Goal: Transaction & Acquisition: Purchase product/service

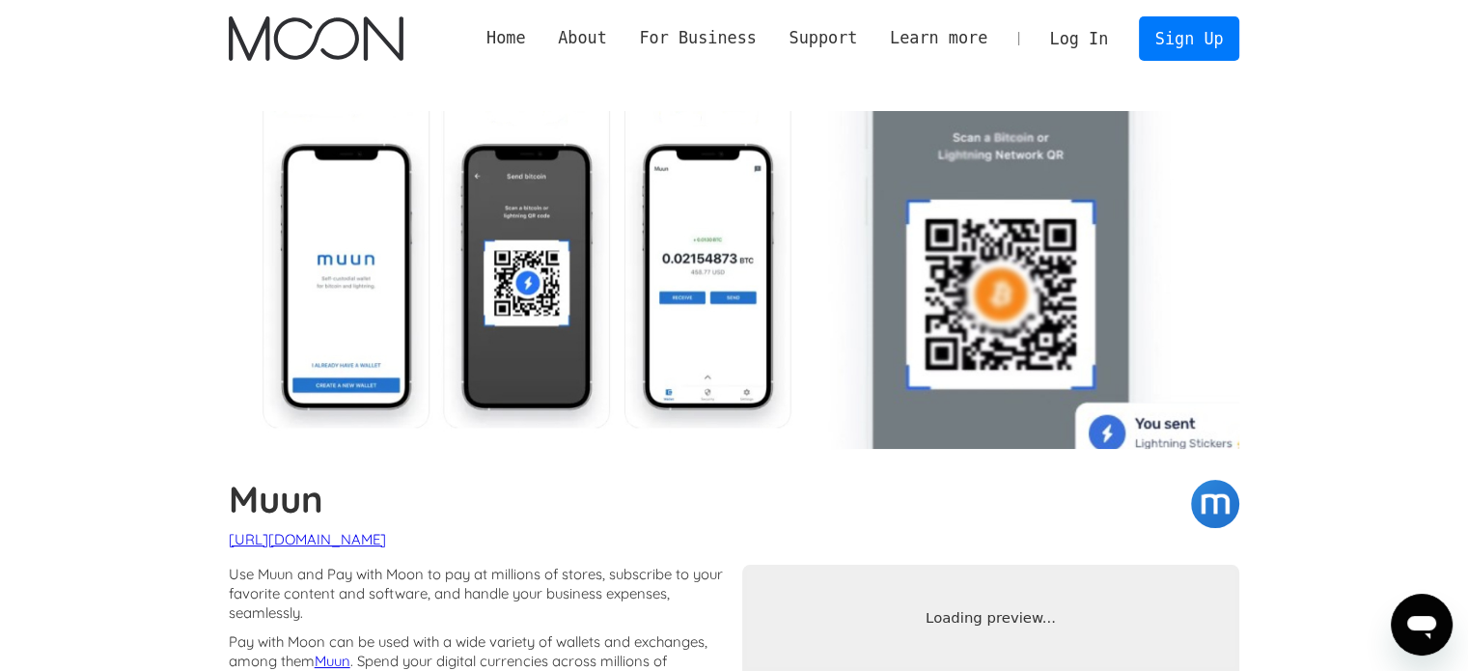
click at [319, 22] on img "home" at bounding box center [316, 38] width 175 height 44
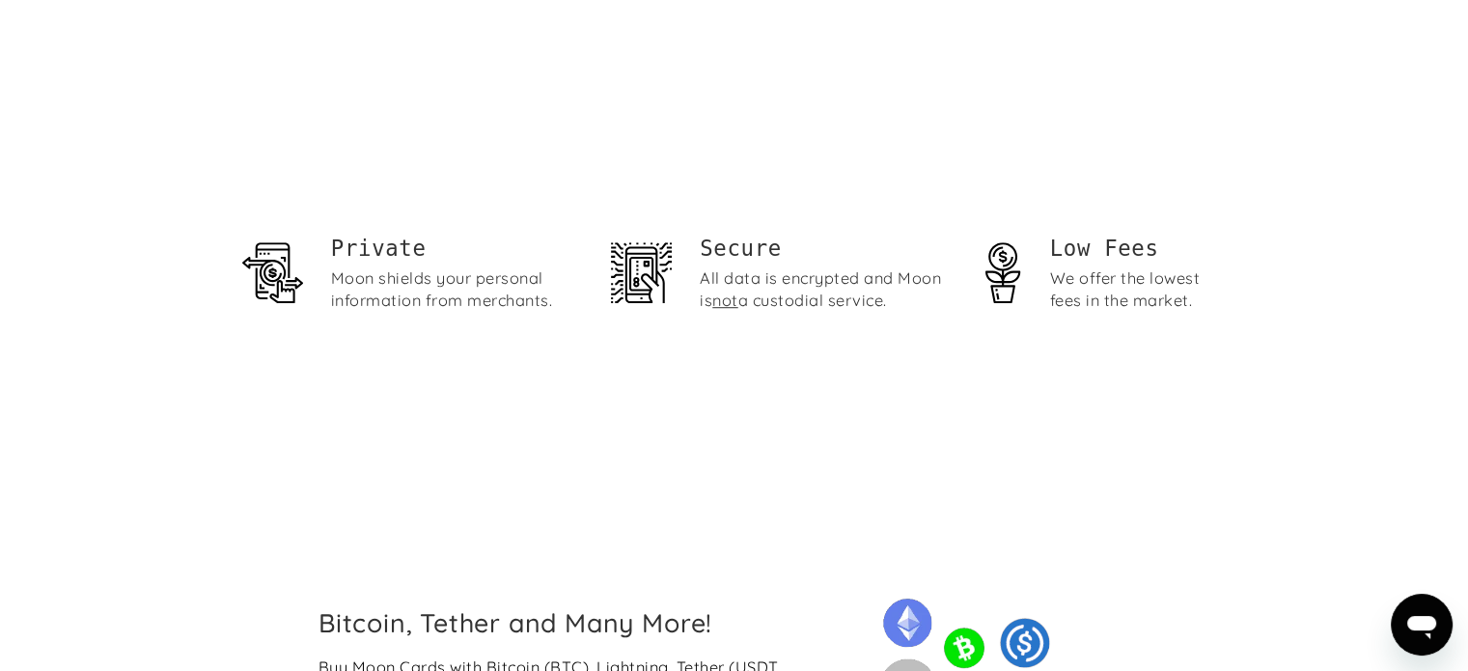
scroll to position [1180, 0]
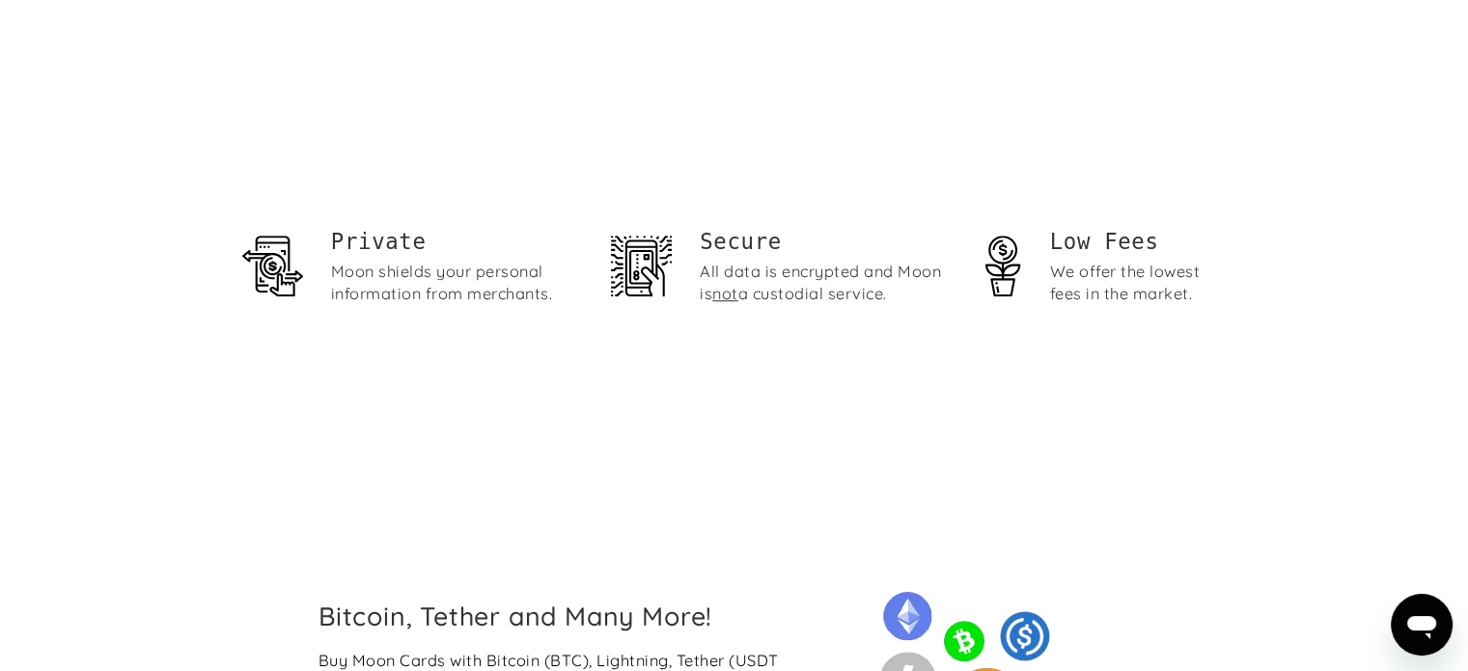
drag, startPoint x: 502, startPoint y: 248, endPoint x: 135, endPoint y: 201, distance: 369.8
click at [135, 201] on section "Private Moon shields your personal information from merchants. Secure All data …" at bounding box center [734, 271] width 1468 height 348
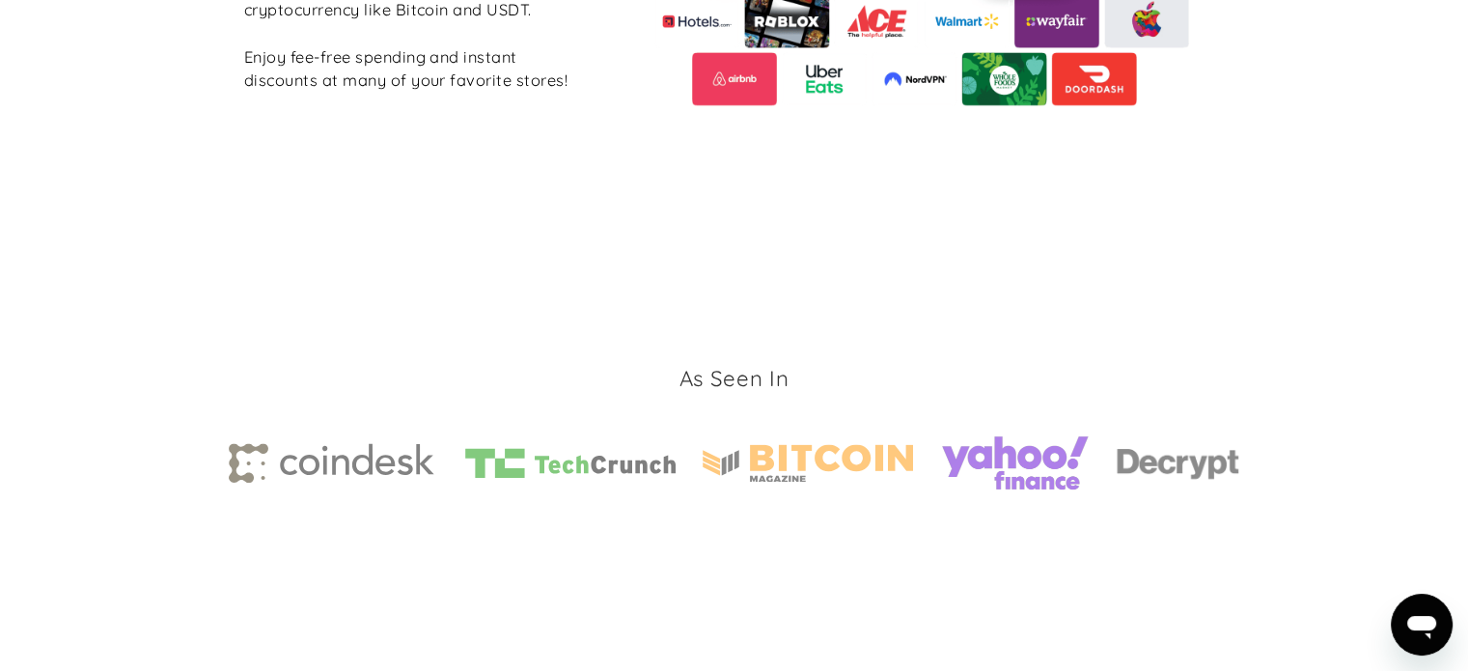
scroll to position [3108, 0]
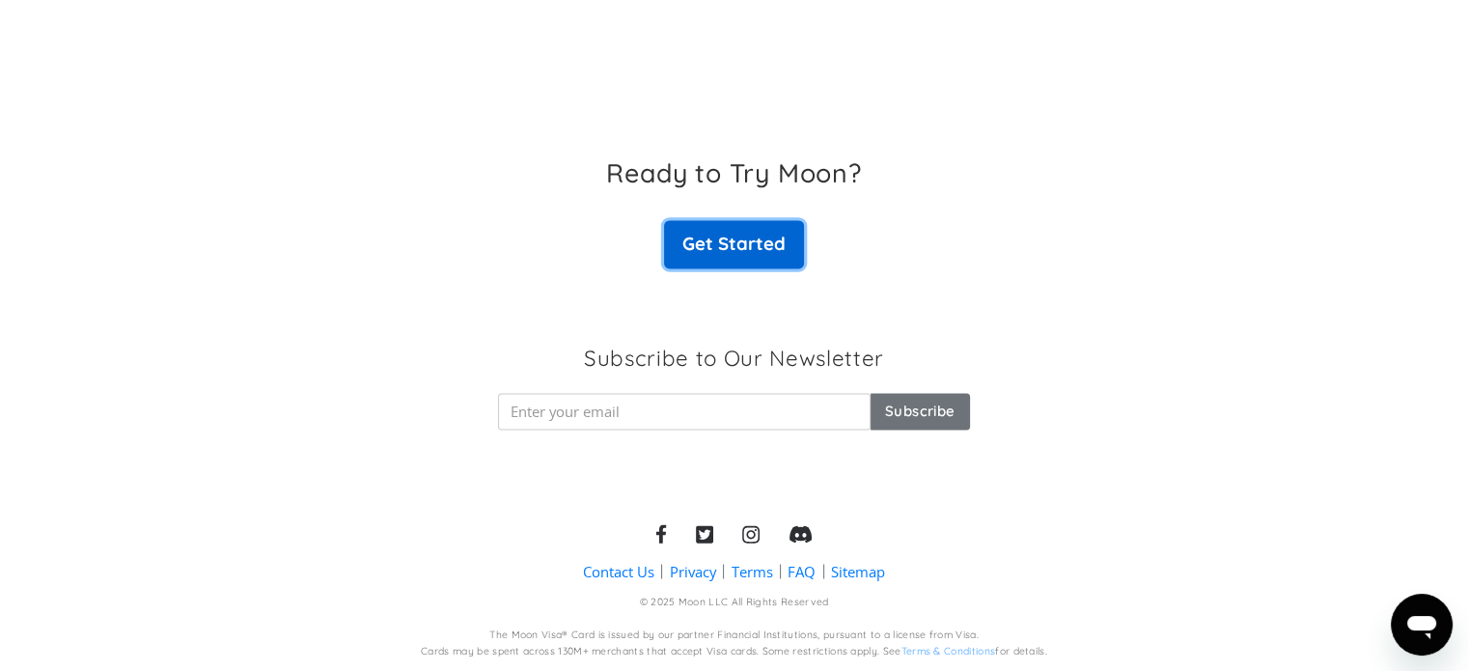
click at [708, 235] on link "Get Started" at bounding box center [733, 244] width 139 height 48
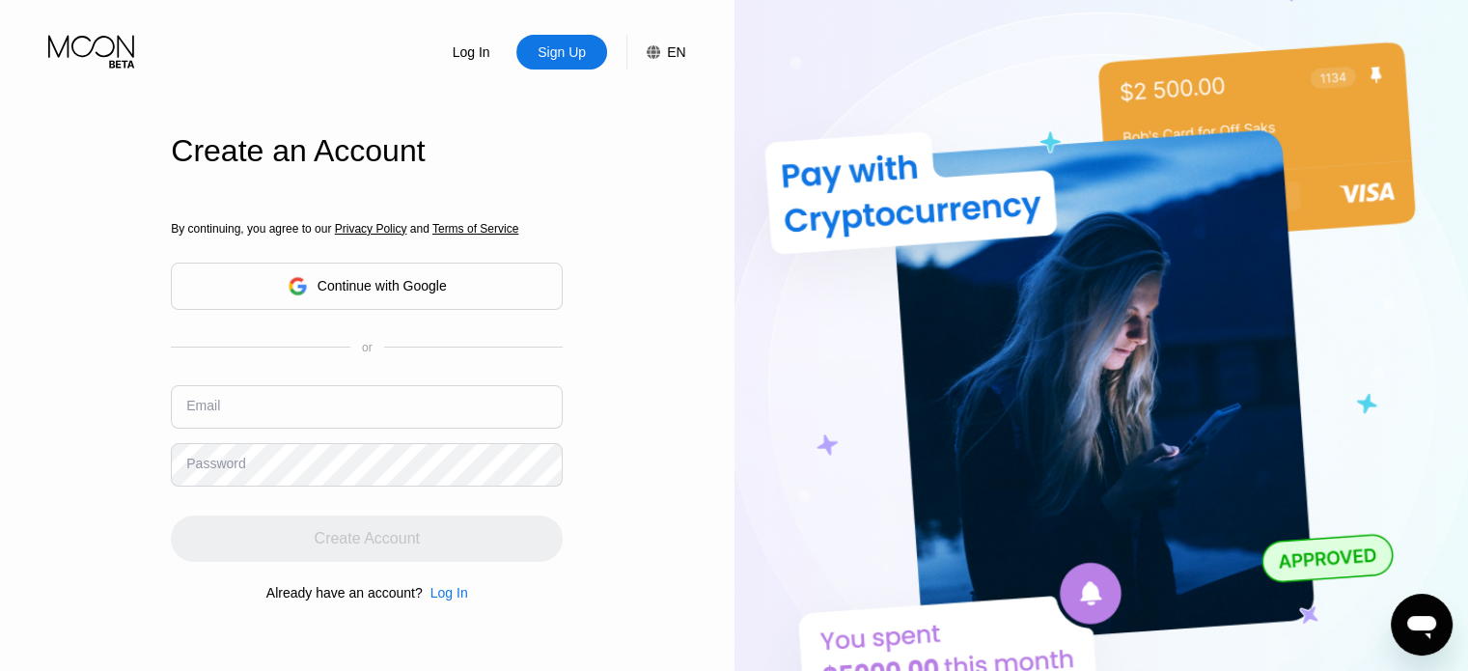
click at [412, 289] on div "Continue with Google" at bounding box center [382, 285] width 129 height 15
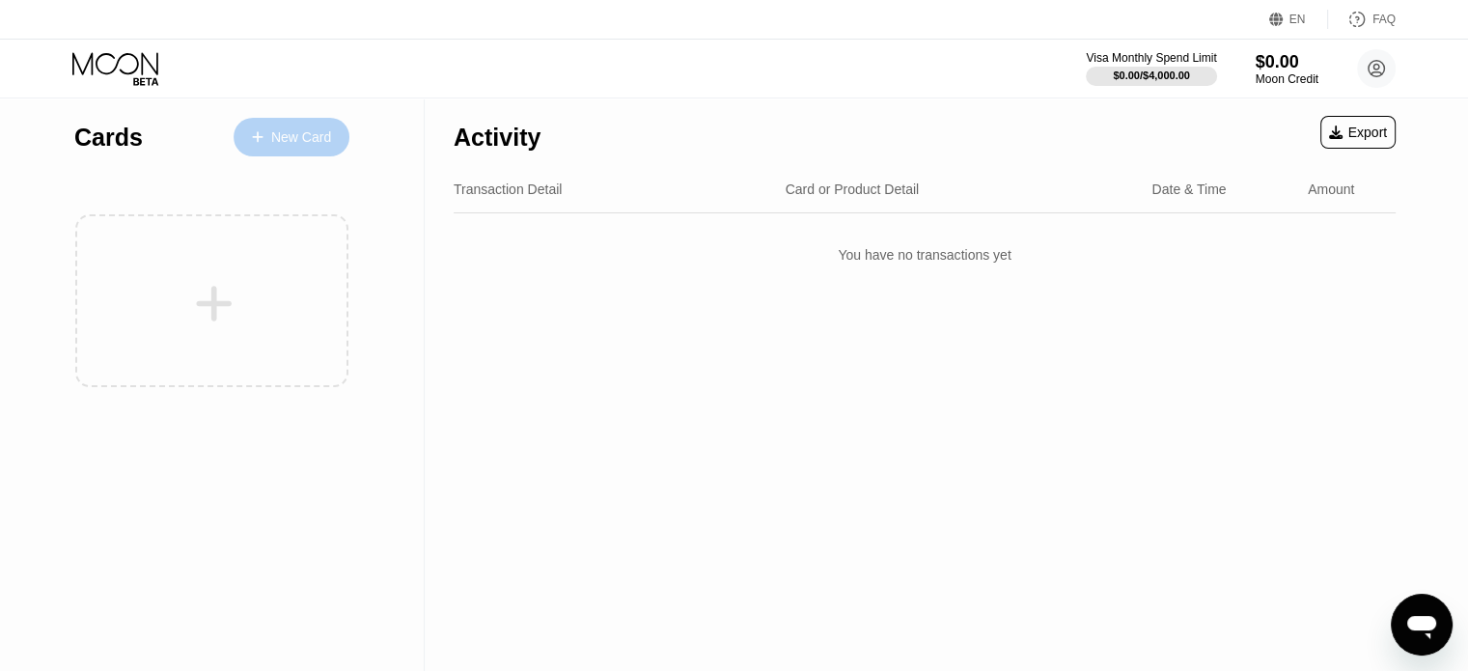
click at [289, 137] on div "New Card" at bounding box center [301, 137] width 60 height 16
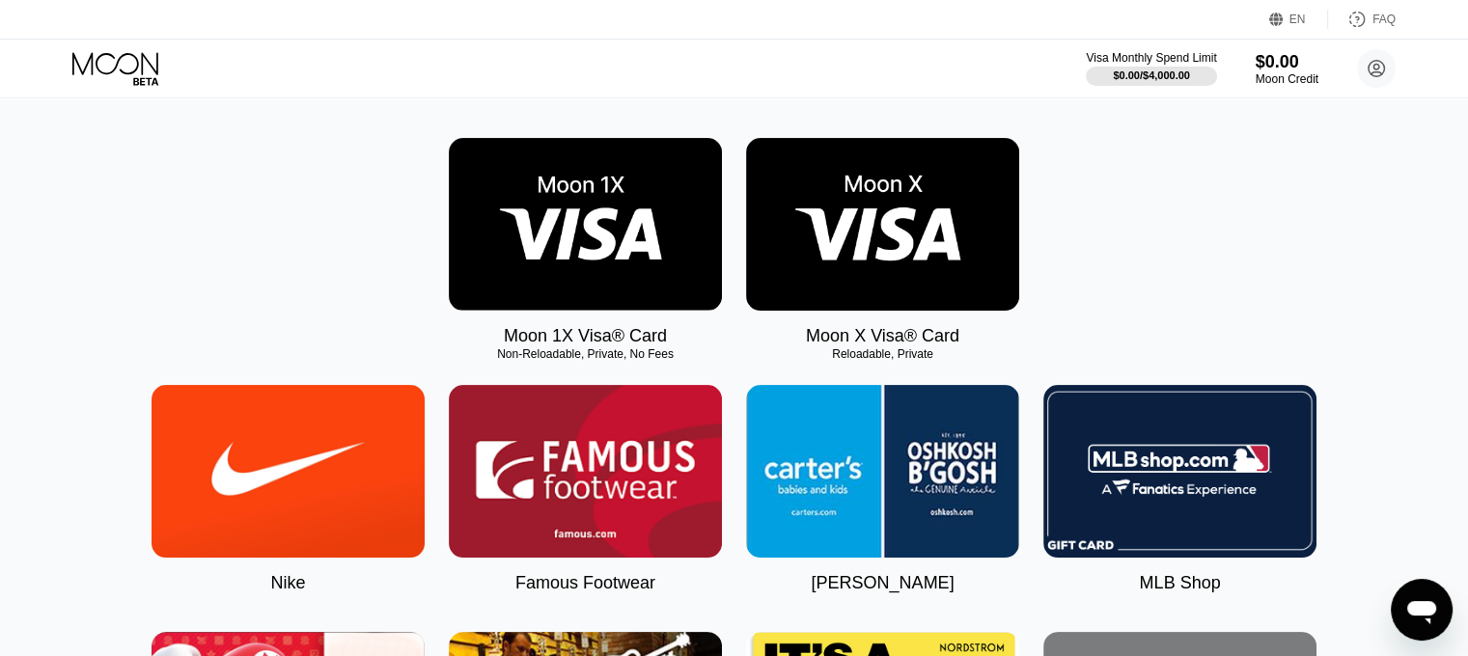
scroll to position [277, 0]
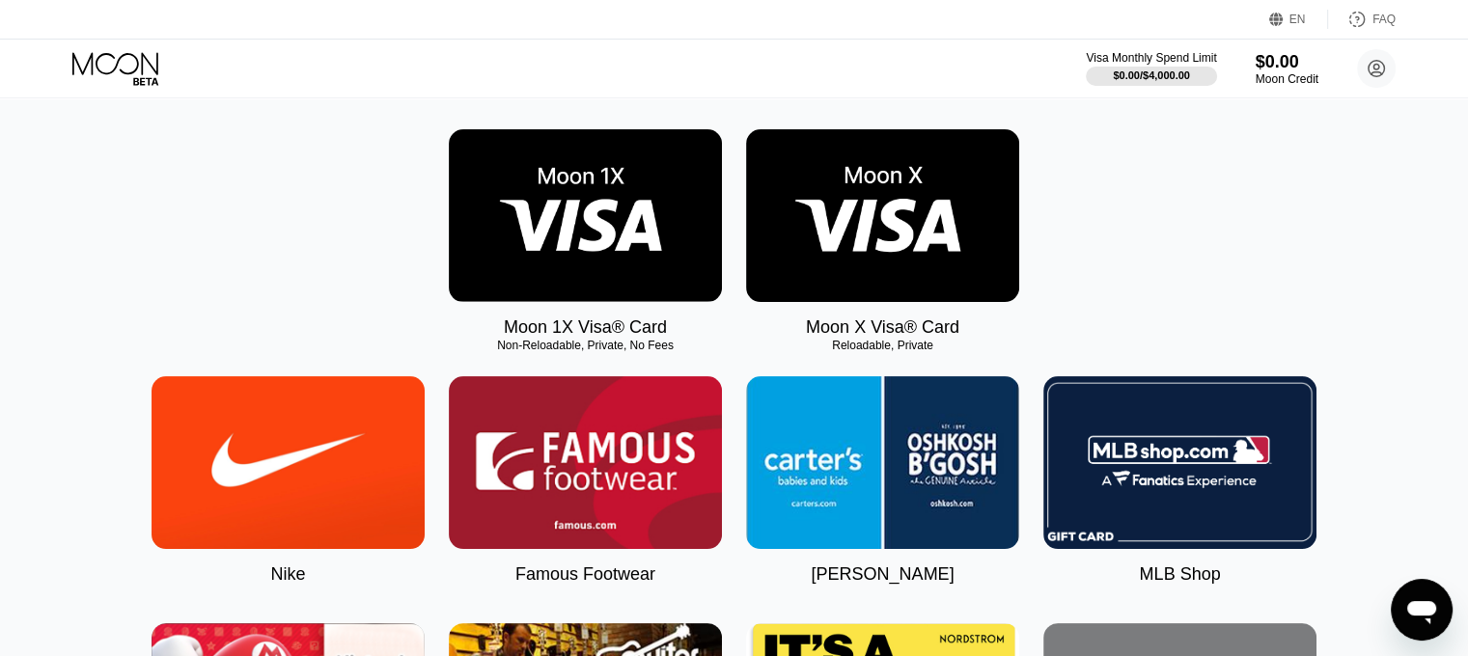
click at [588, 227] on img at bounding box center [585, 215] width 273 height 173
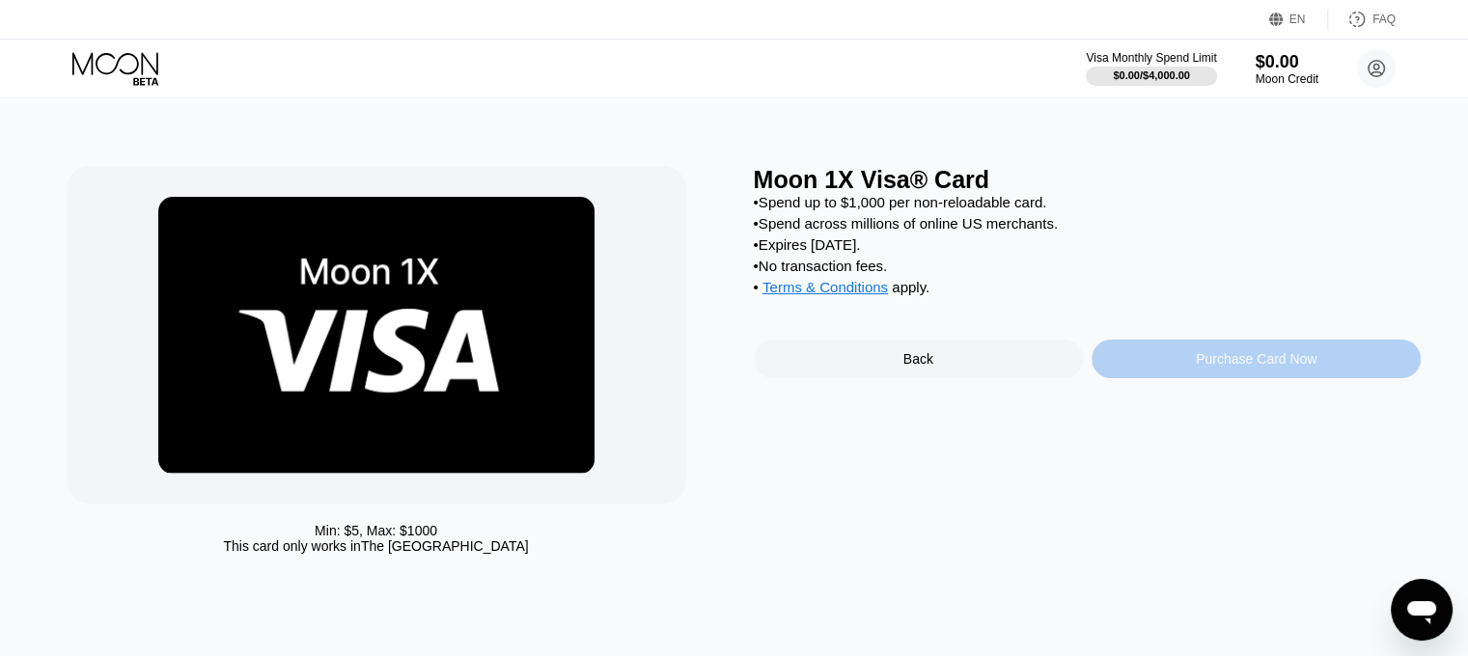
click at [1241, 367] on div "Purchase Card Now" at bounding box center [1256, 358] width 121 height 15
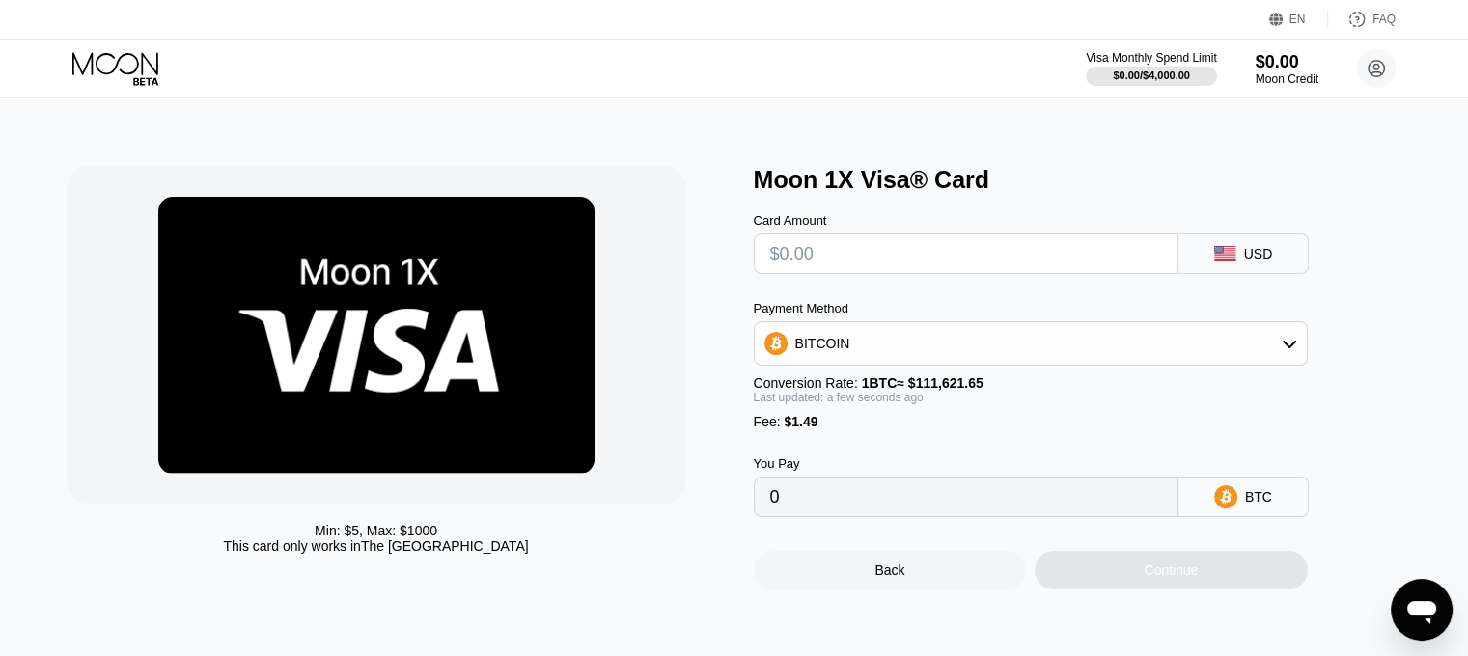
click at [911, 273] on input "text" at bounding box center [966, 254] width 392 height 39
type input "$1"
type input "0.00002231"
type input "$10"
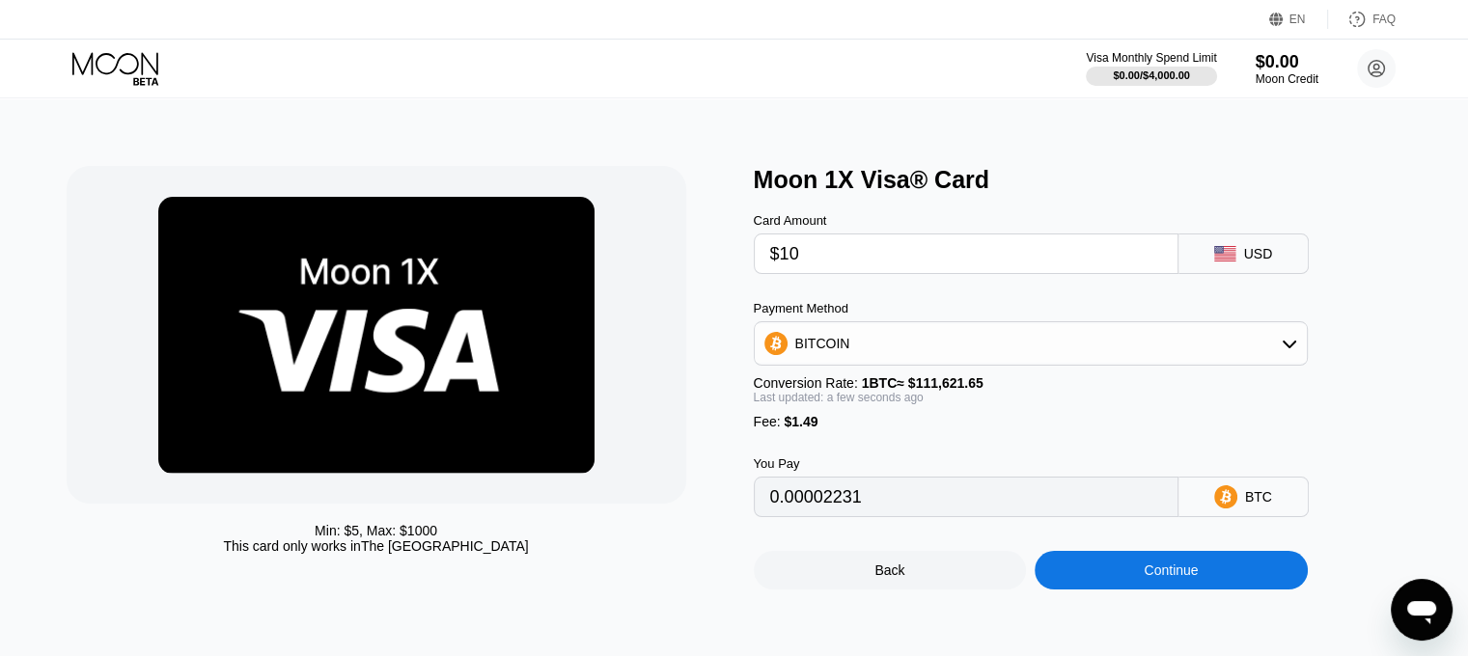
type input "0.00010294"
type input "$100"
type input "0.00090924"
type input "$1000"
type input "0.00897219"
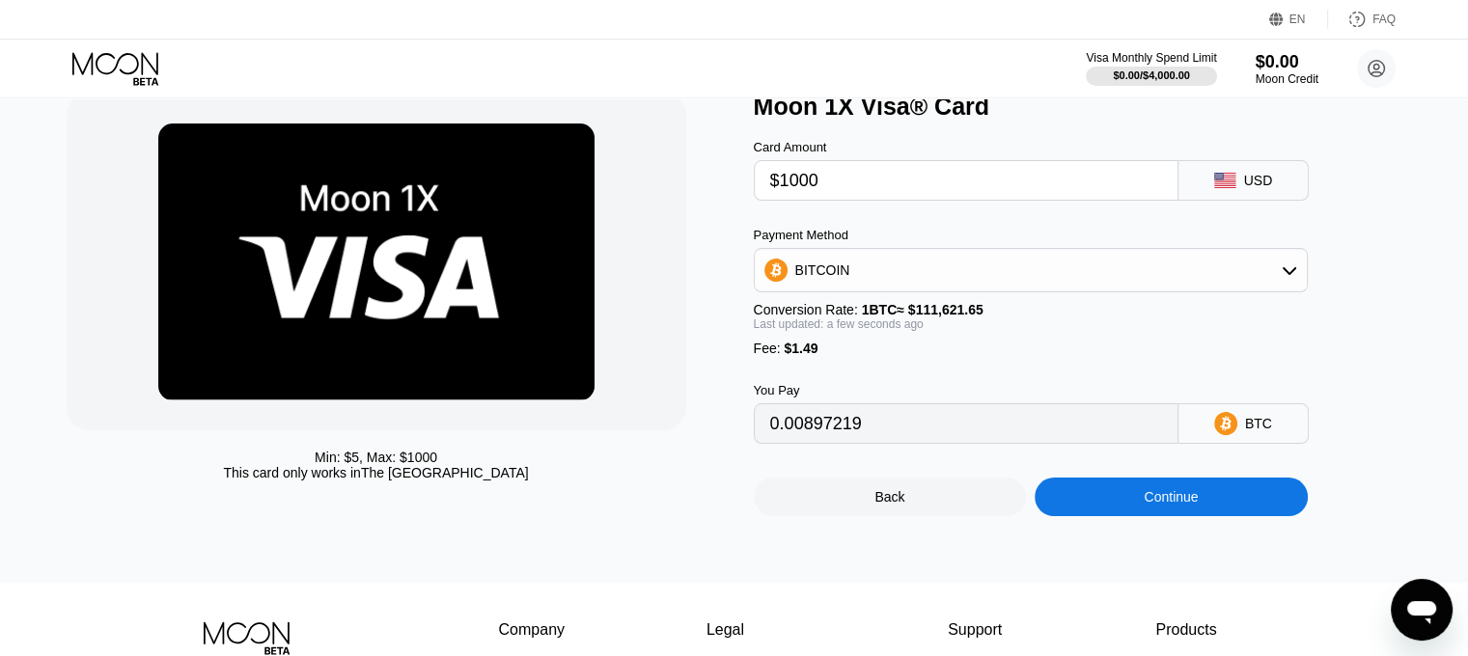
scroll to position [81, 0]
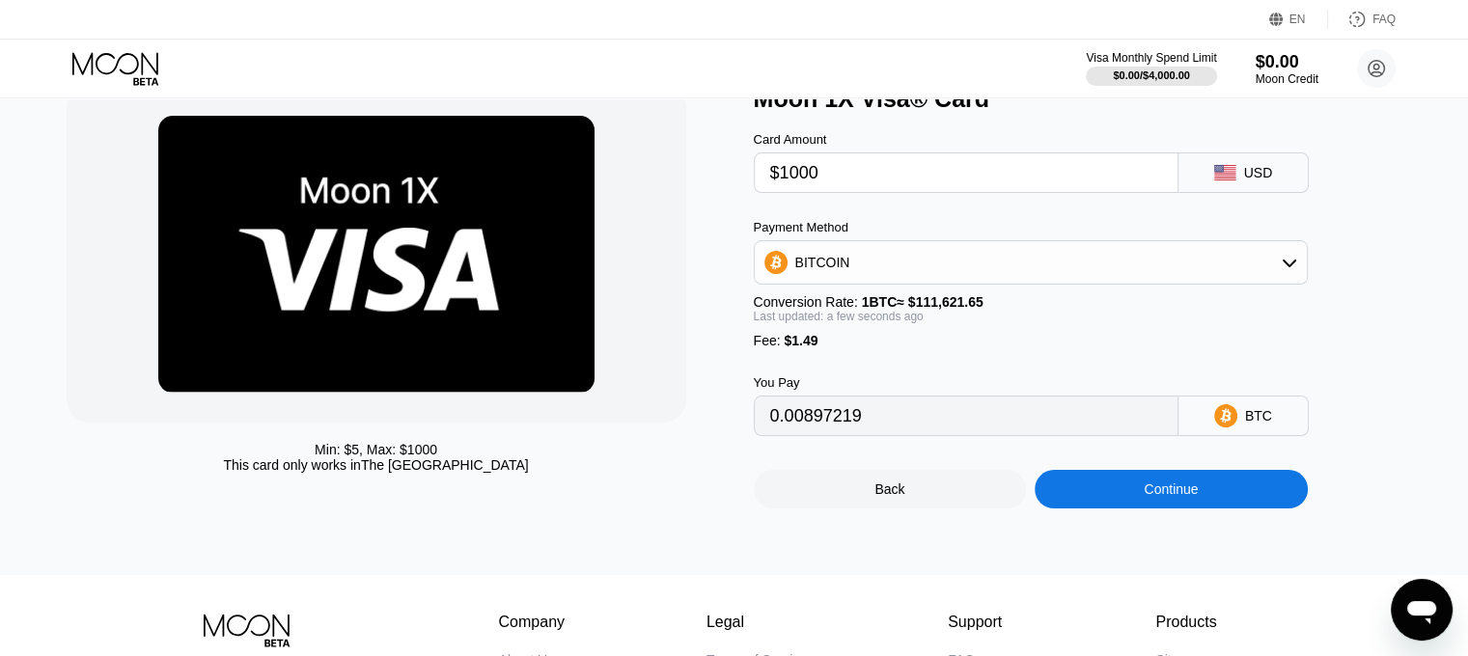
type input "$100"
type input "0.00090924"
type input "$10"
type input "0.00010294"
type input "$1"
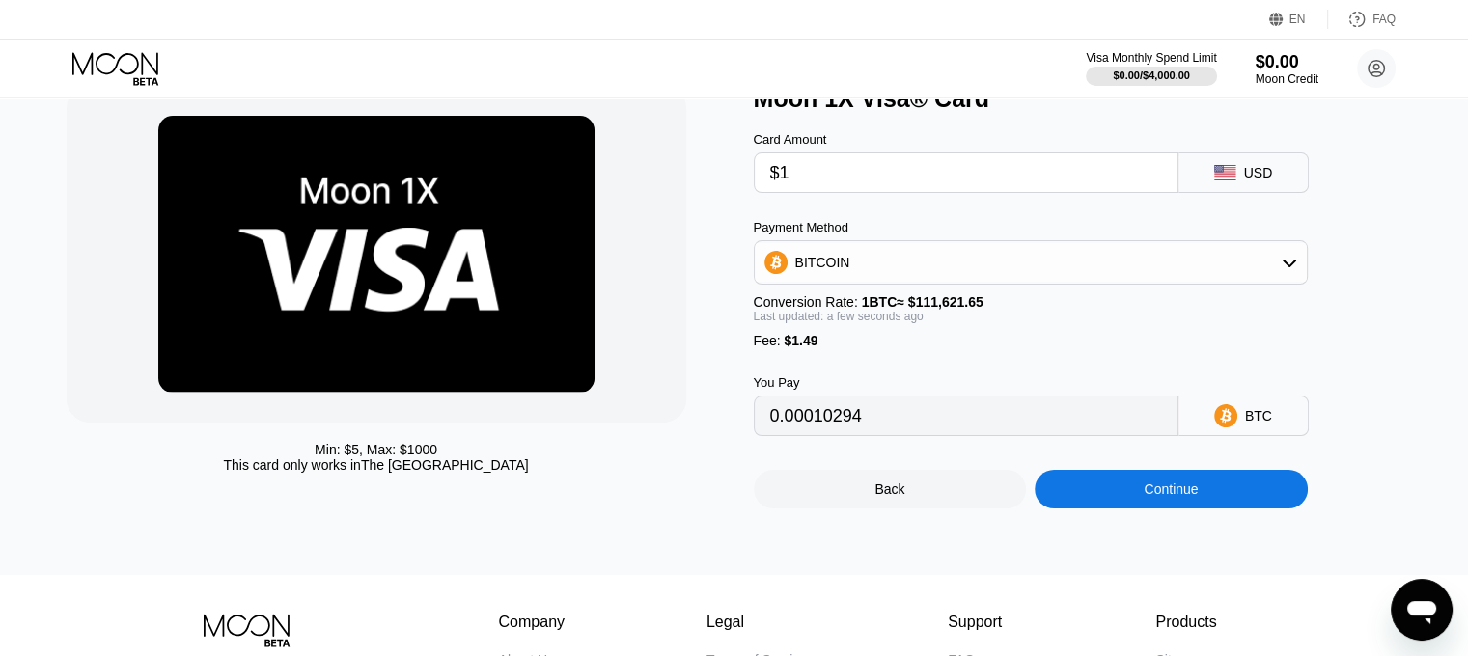
type input "0.00002231"
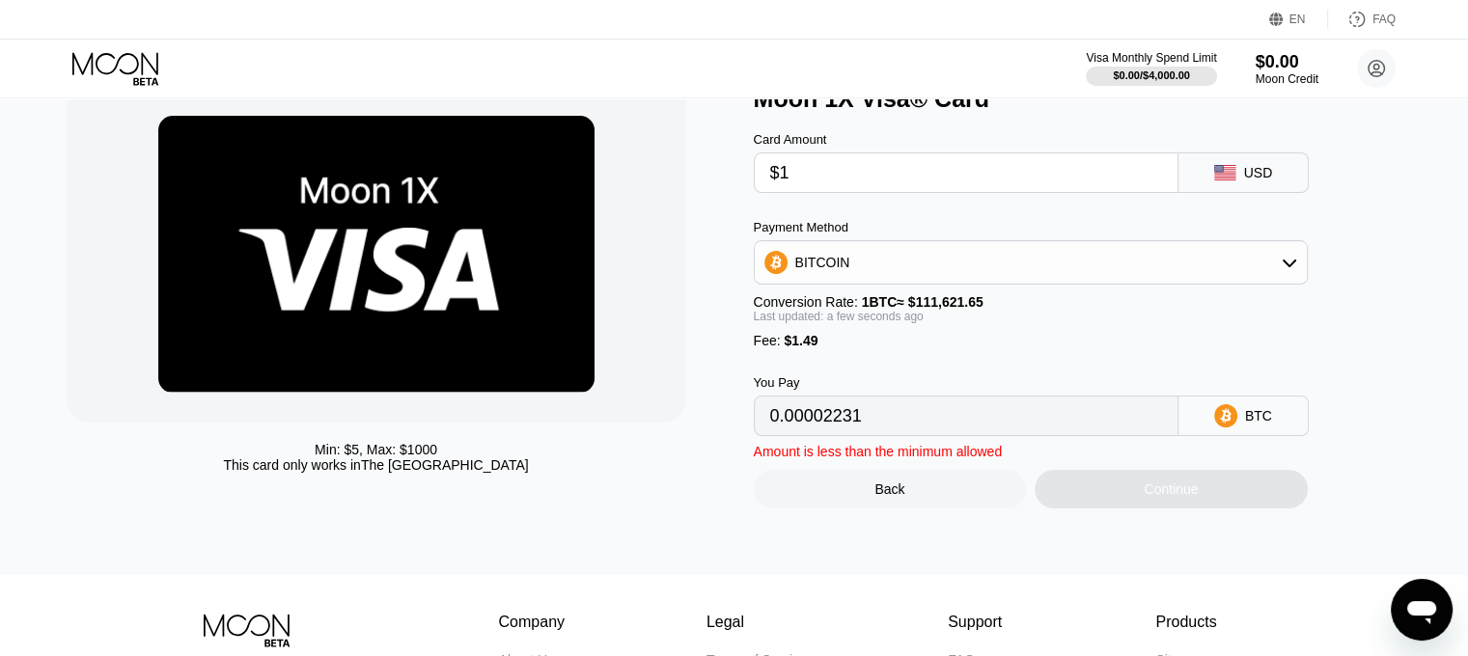
type input "$10"
type input "0.00010294"
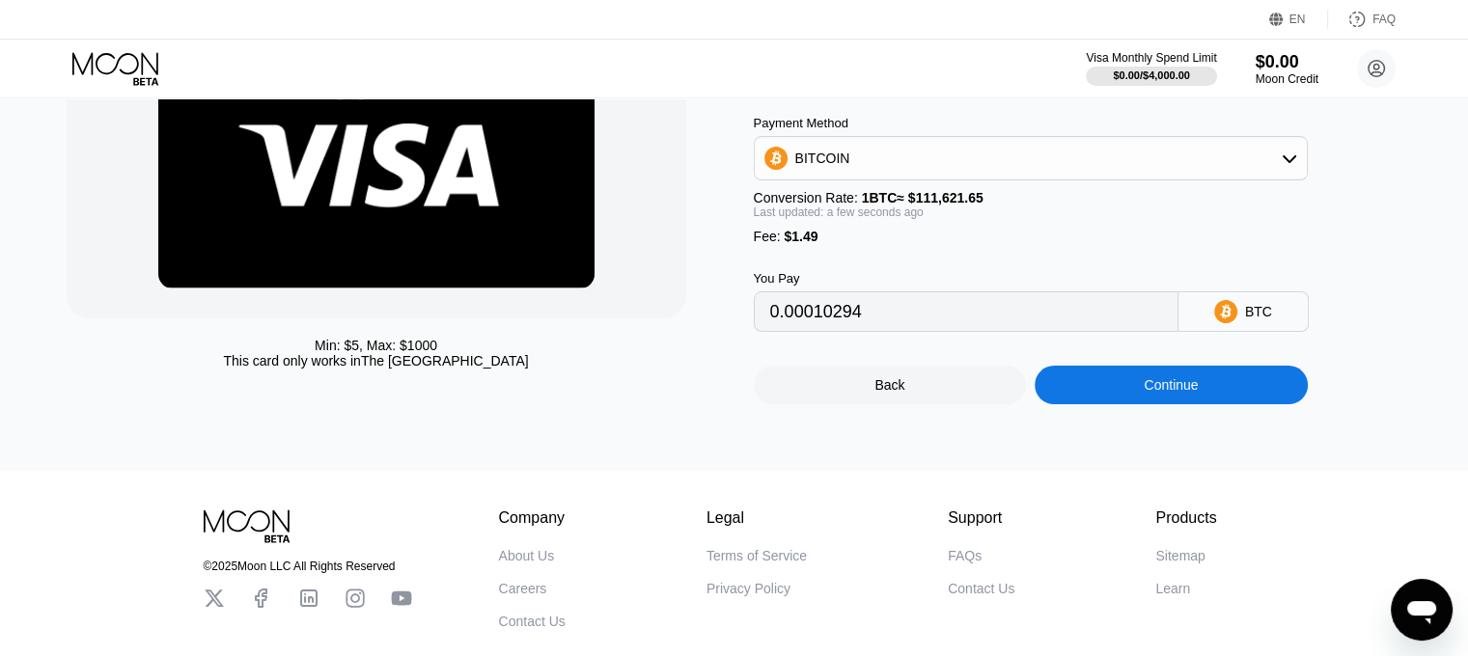
scroll to position [197, 0]
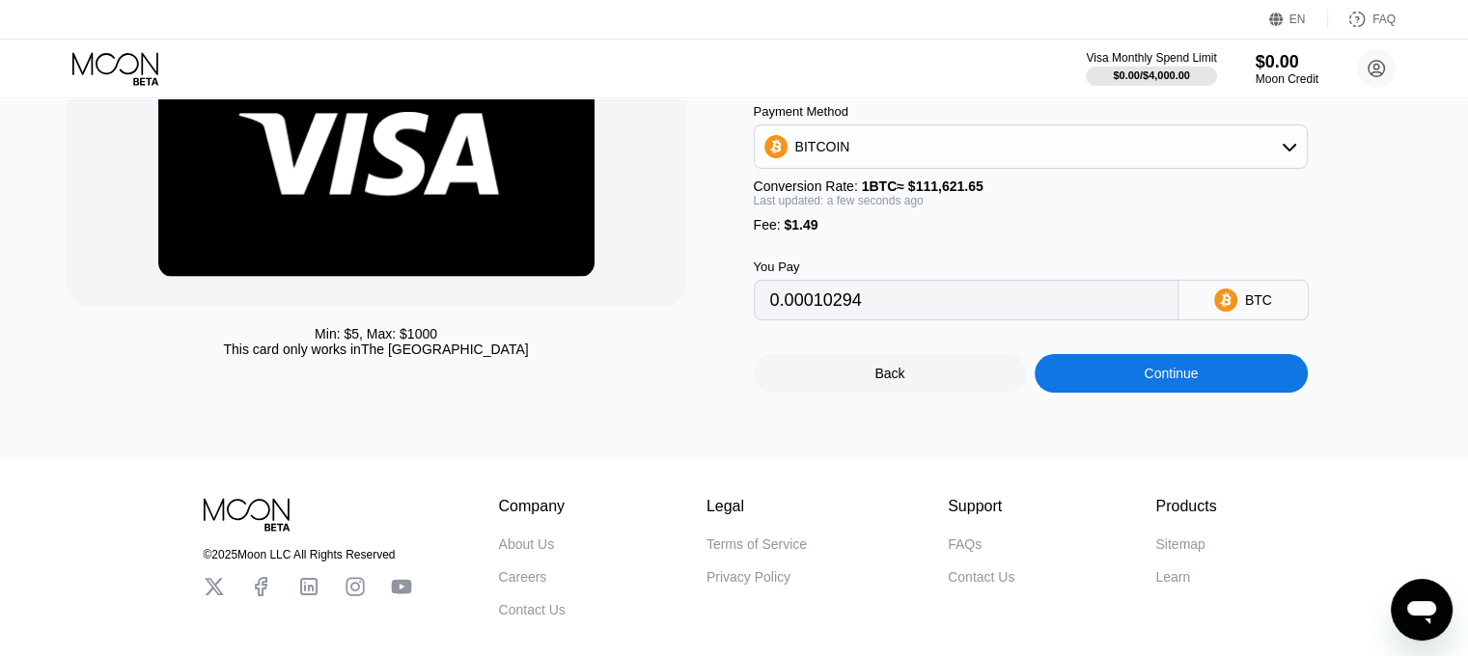
type input "$10"
click at [1165, 410] on div "Min: $ 5 , Max: $ 1000 This card only works in The United States Moon 1X Visa® …" at bounding box center [734, 181] width 1482 height 558
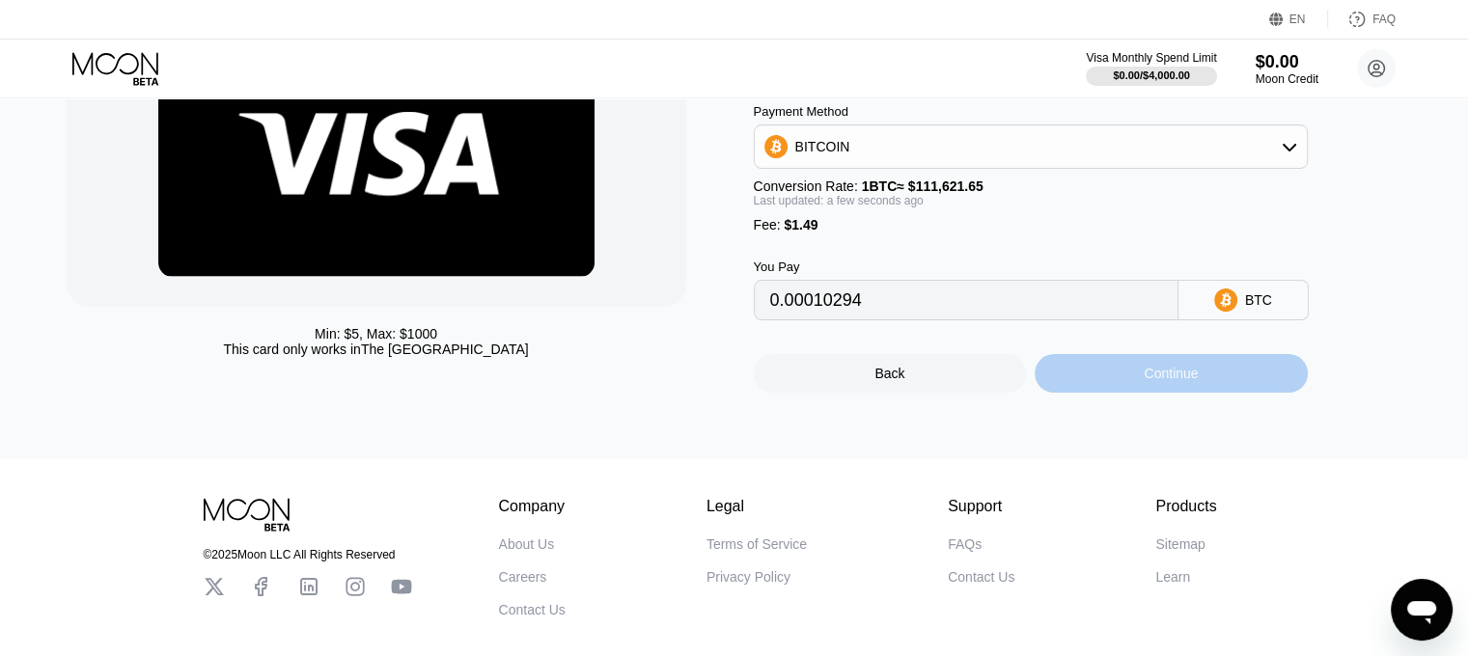
click at [1159, 393] on div "Continue" at bounding box center [1171, 373] width 273 height 39
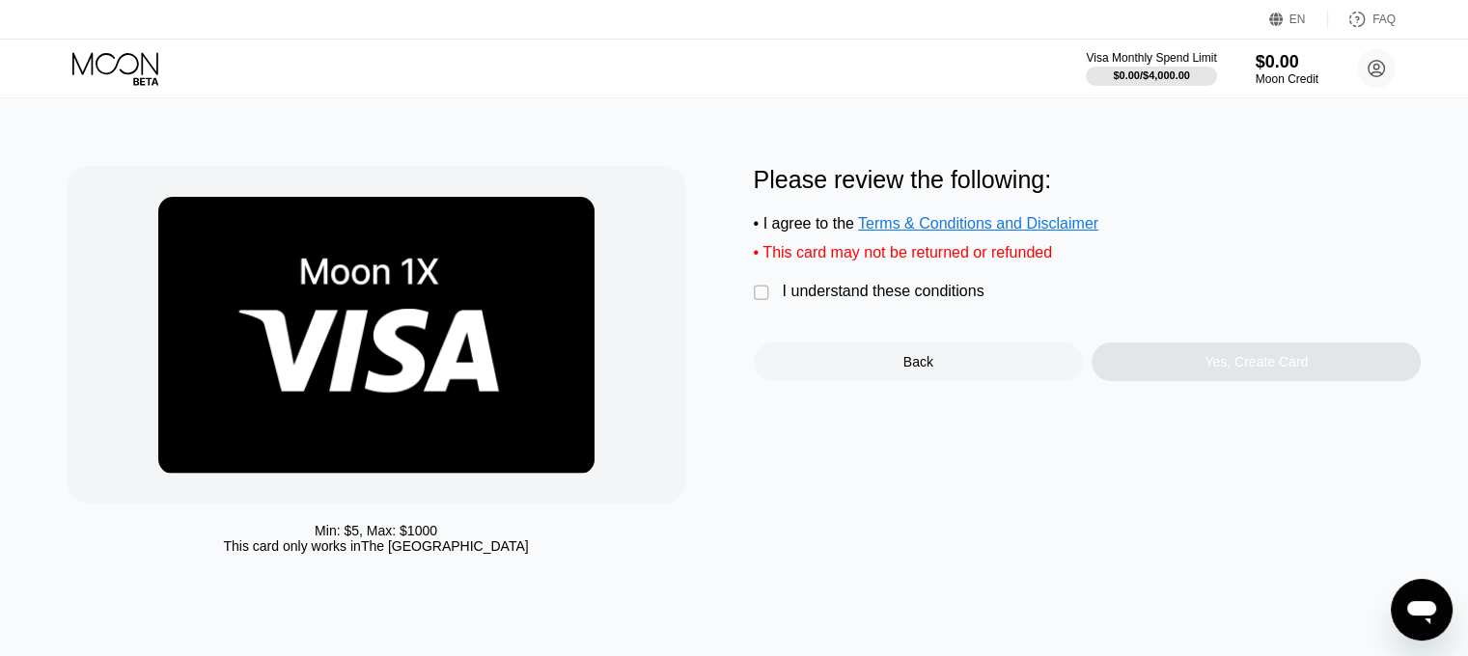
click at [834, 300] on div "I understand these conditions" at bounding box center [884, 291] width 202 height 17
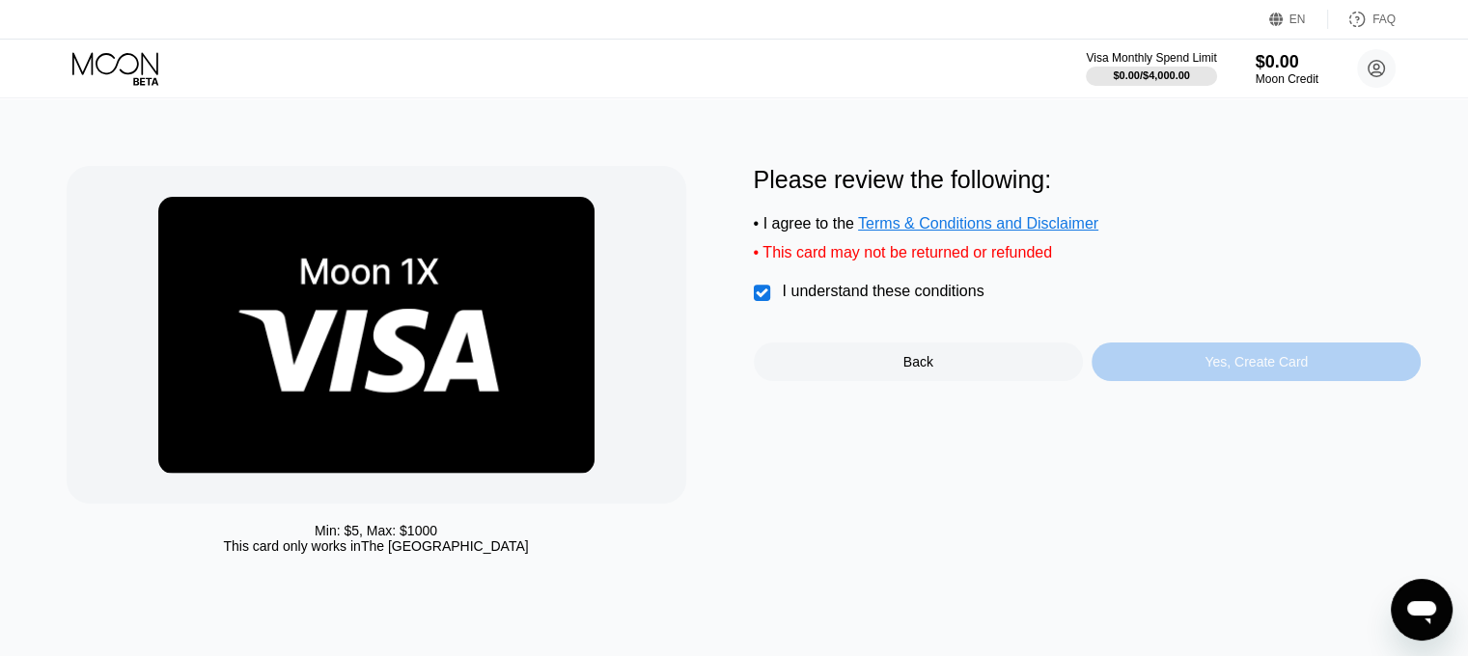
click at [1165, 369] on div "Yes, Create Card" at bounding box center [1256, 362] width 329 height 39
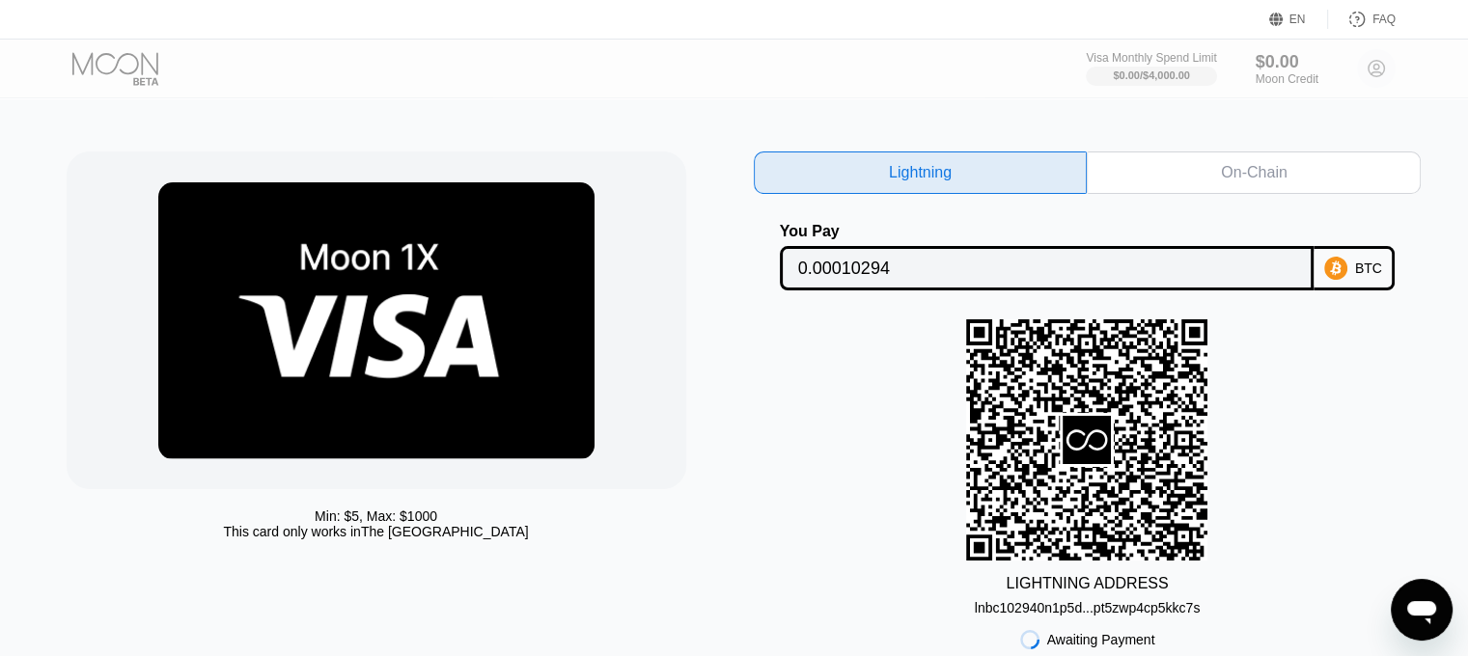
scroll to position [10, 0]
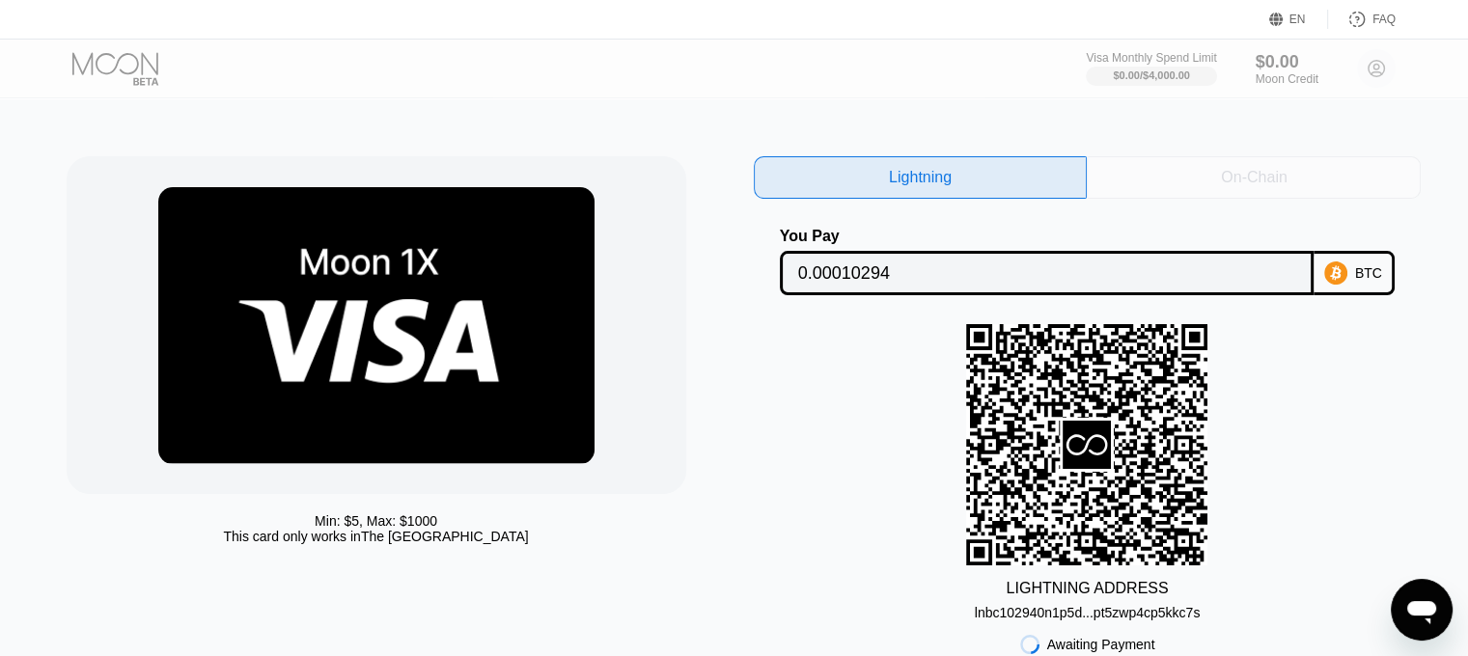
click at [1195, 197] on div "On-Chain" at bounding box center [1254, 177] width 334 height 42
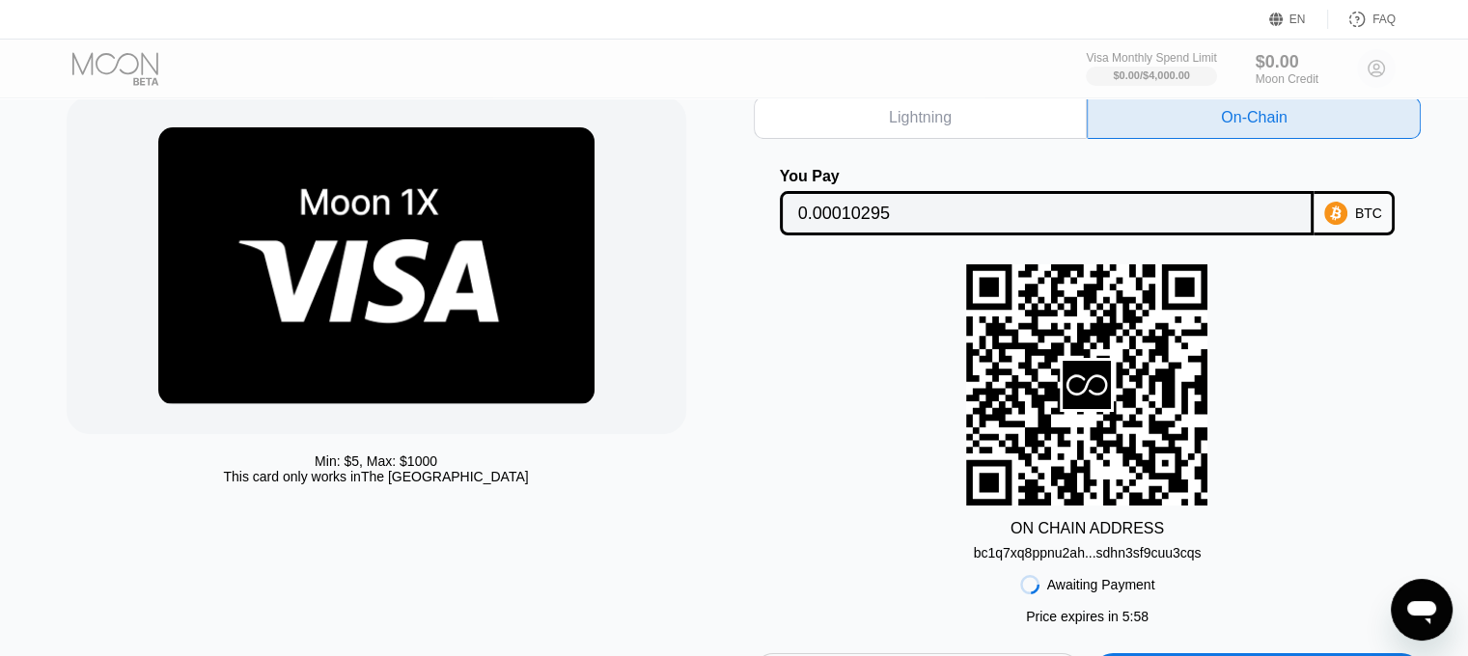
scroll to position [66, 0]
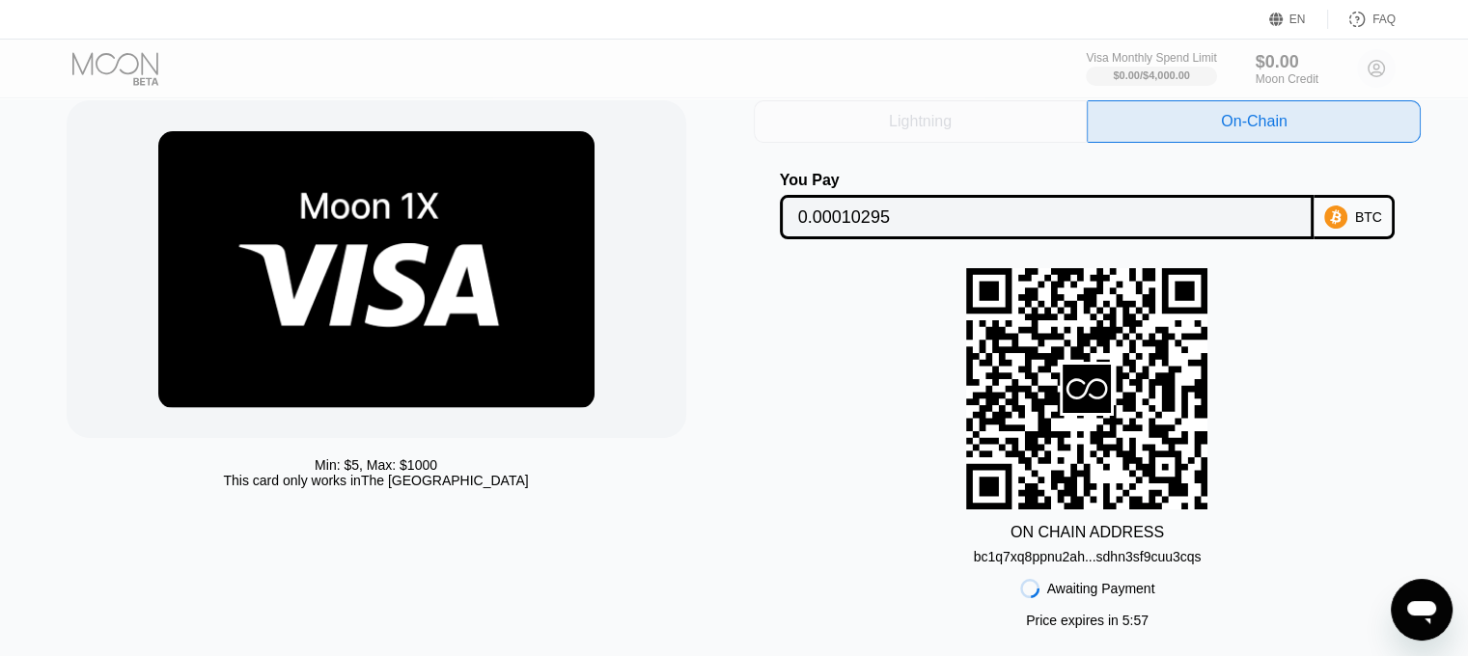
click at [973, 123] on div "Lightning" at bounding box center [921, 121] width 334 height 42
type input "0.00010294"
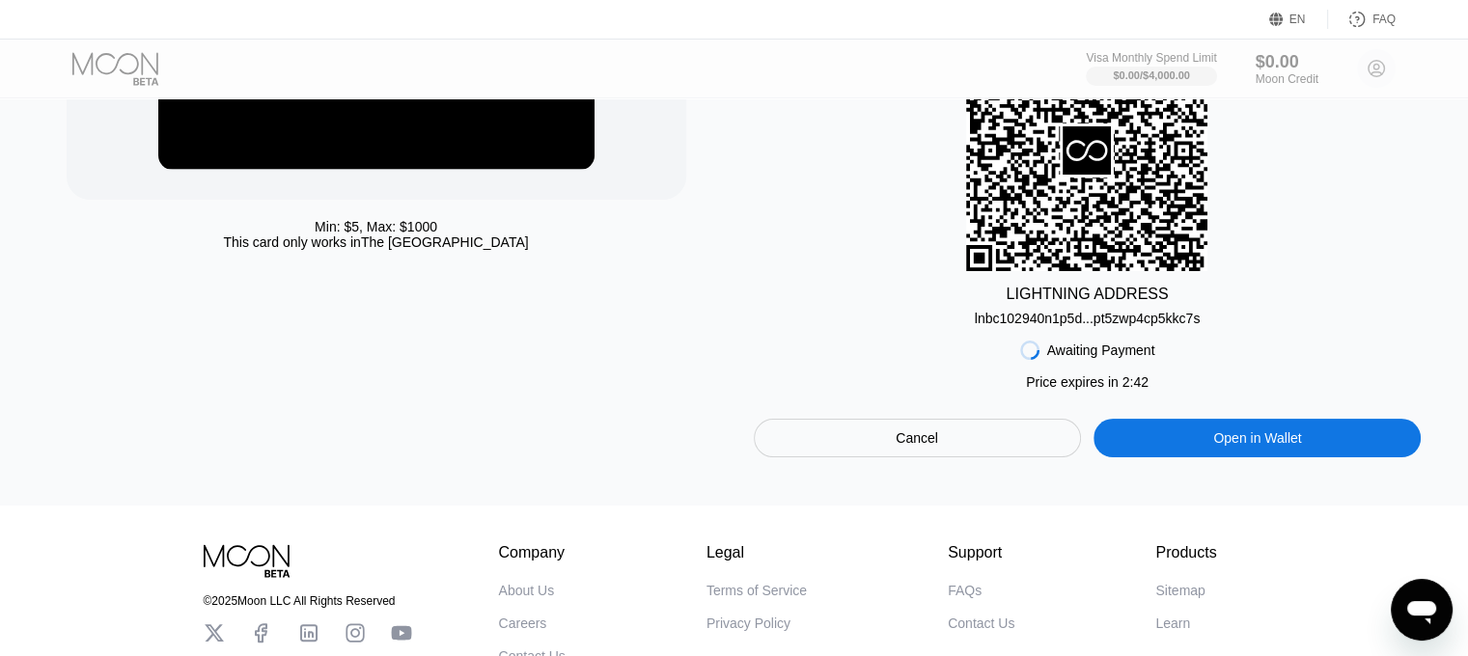
scroll to position [309, 0]
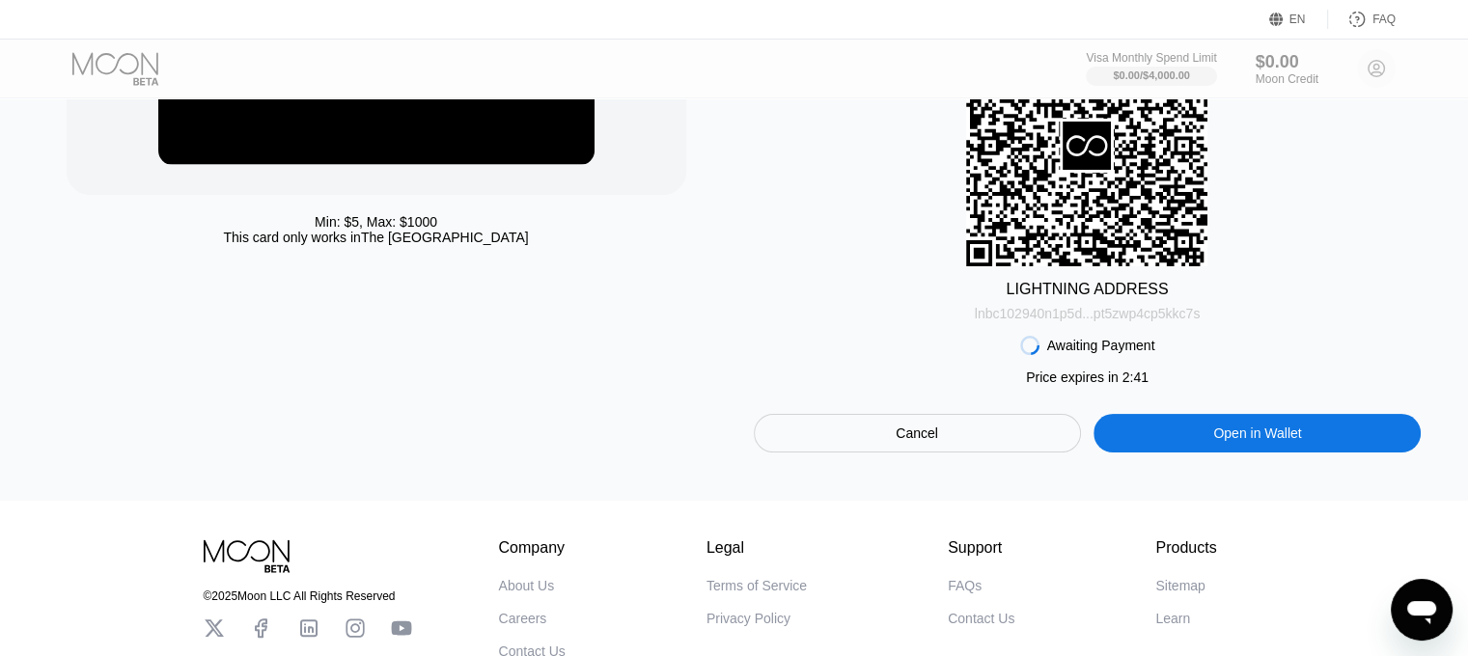
click at [1079, 320] on div "lnbc102940n1p5d...pt5zwp4cp5kkc7s" at bounding box center [1088, 313] width 226 height 15
